Goal: Information Seeking & Learning: Learn about a topic

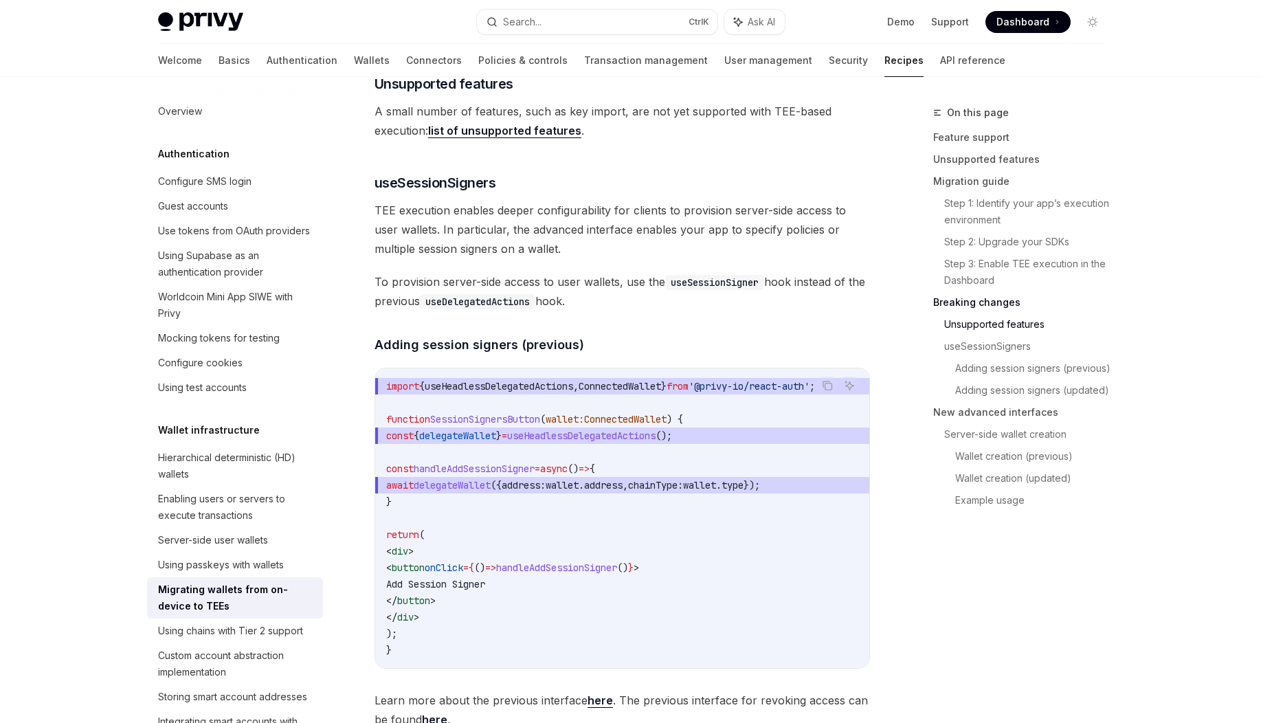
scroll to position [1979, 0]
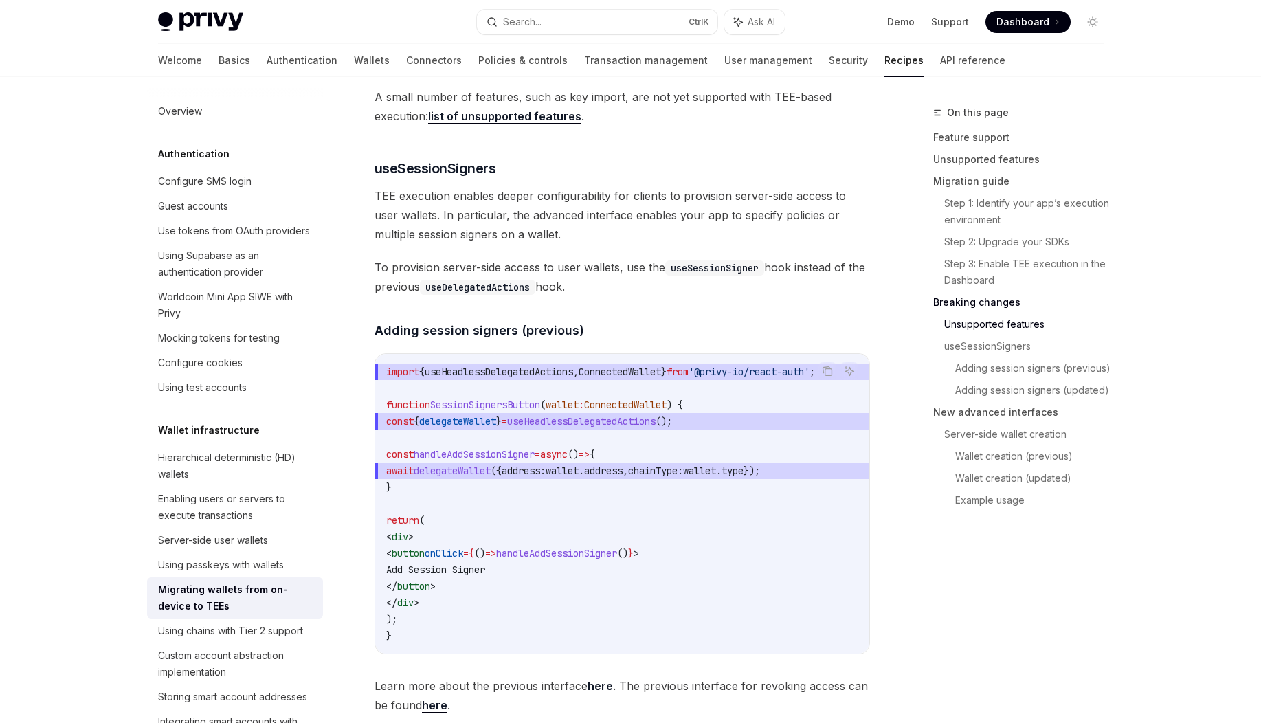
click at [225, 21] on img at bounding box center [200, 21] width 85 height 19
type textarea "*"
